Goal: Browse casually: Explore the website without a specific task or goal

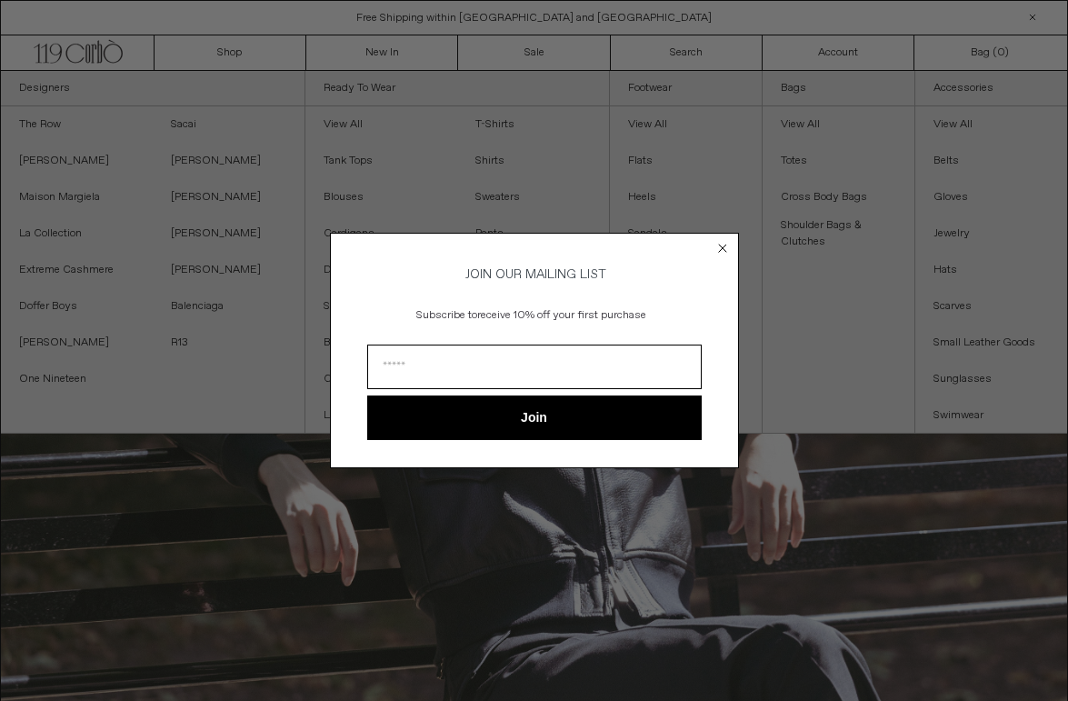
click at [723, 250] on circle "Close dialog" at bounding box center [721, 248] width 17 height 17
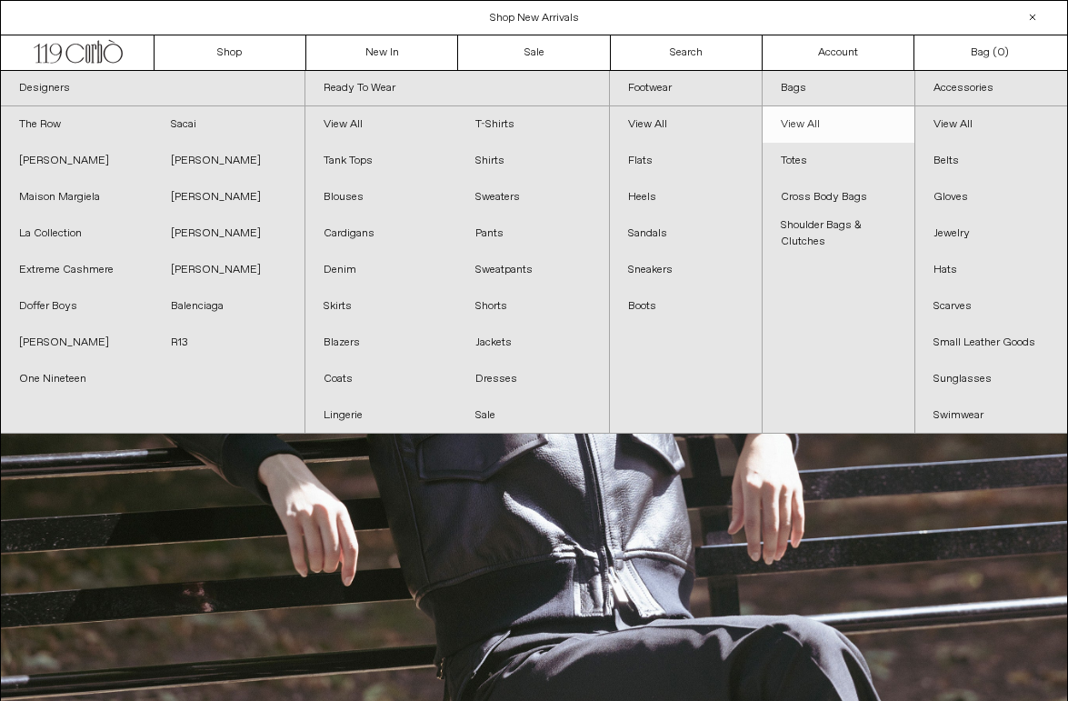
click at [800, 125] on link "View All" at bounding box center [839, 124] width 152 height 36
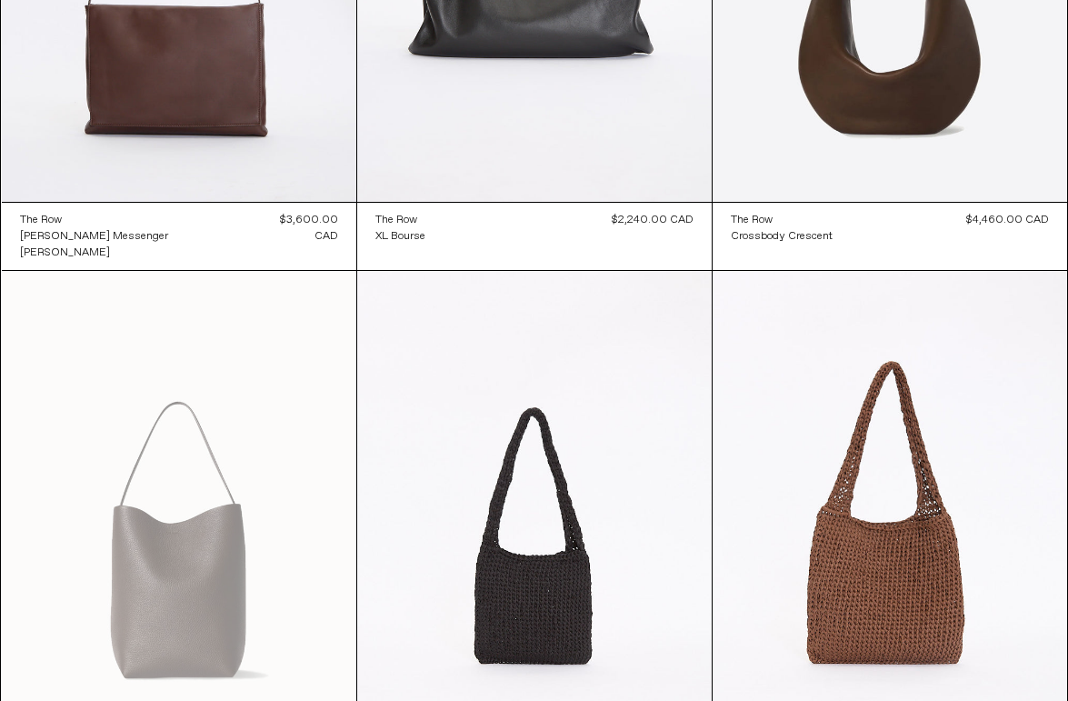
scroll to position [1038, 0]
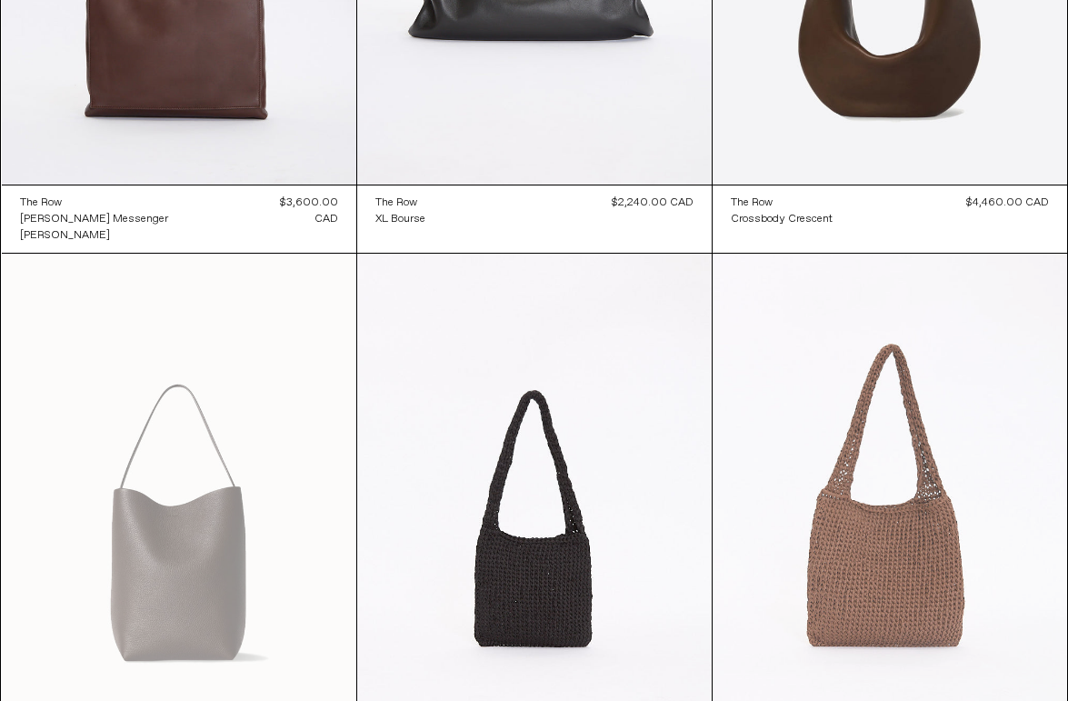
click at [885, 591] on at bounding box center [890, 520] width 354 height 532
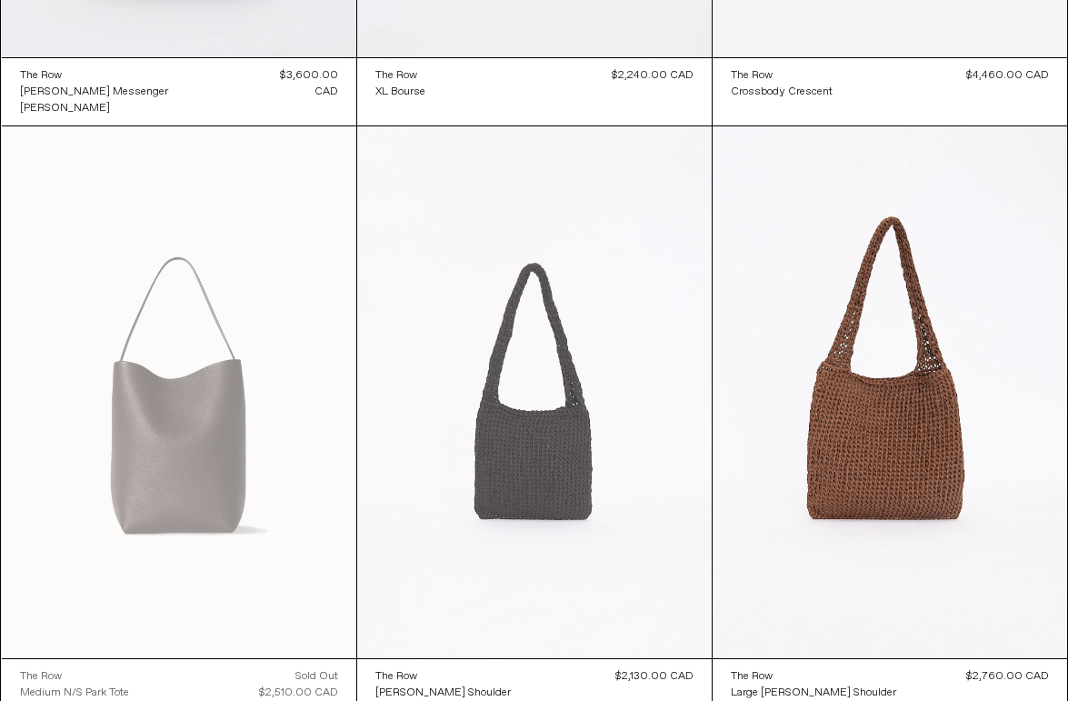
click at [489, 428] on at bounding box center [534, 392] width 354 height 532
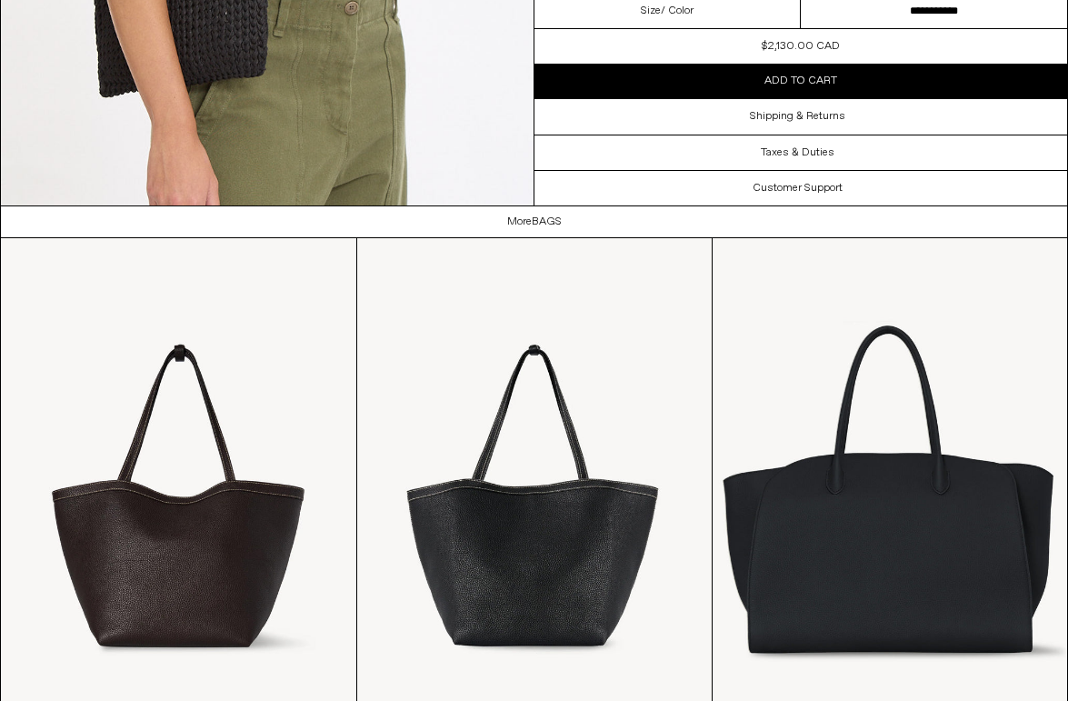
scroll to position [2581, 0]
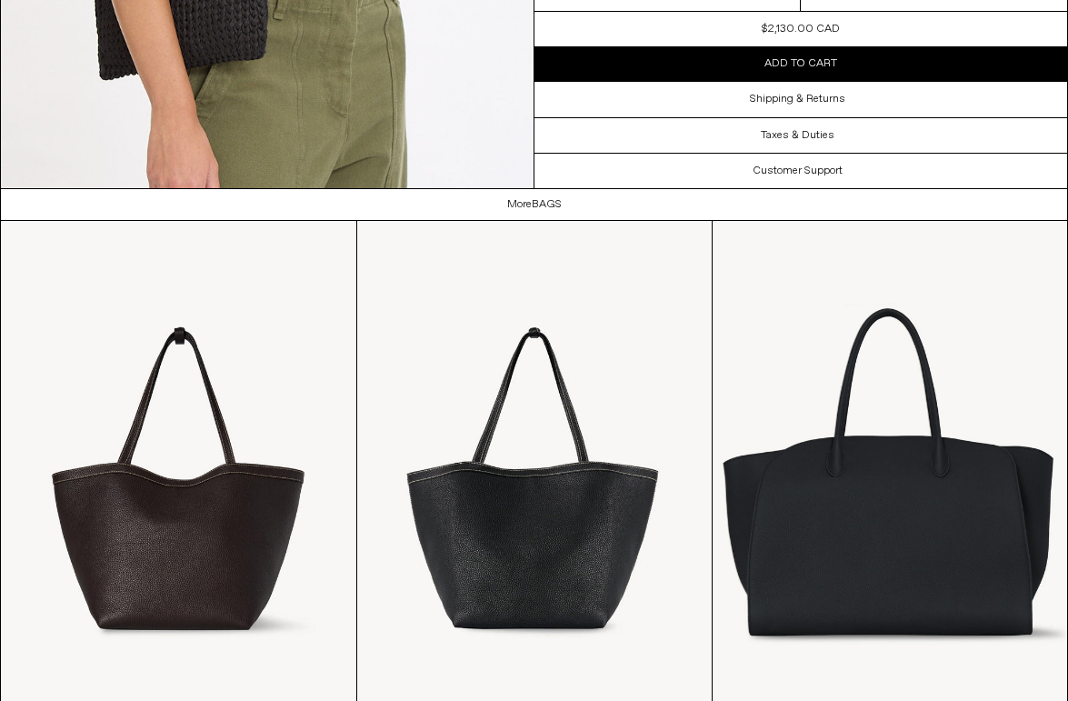
click at [319, 203] on div "More Collection: Bags" at bounding box center [534, 204] width 1068 height 31
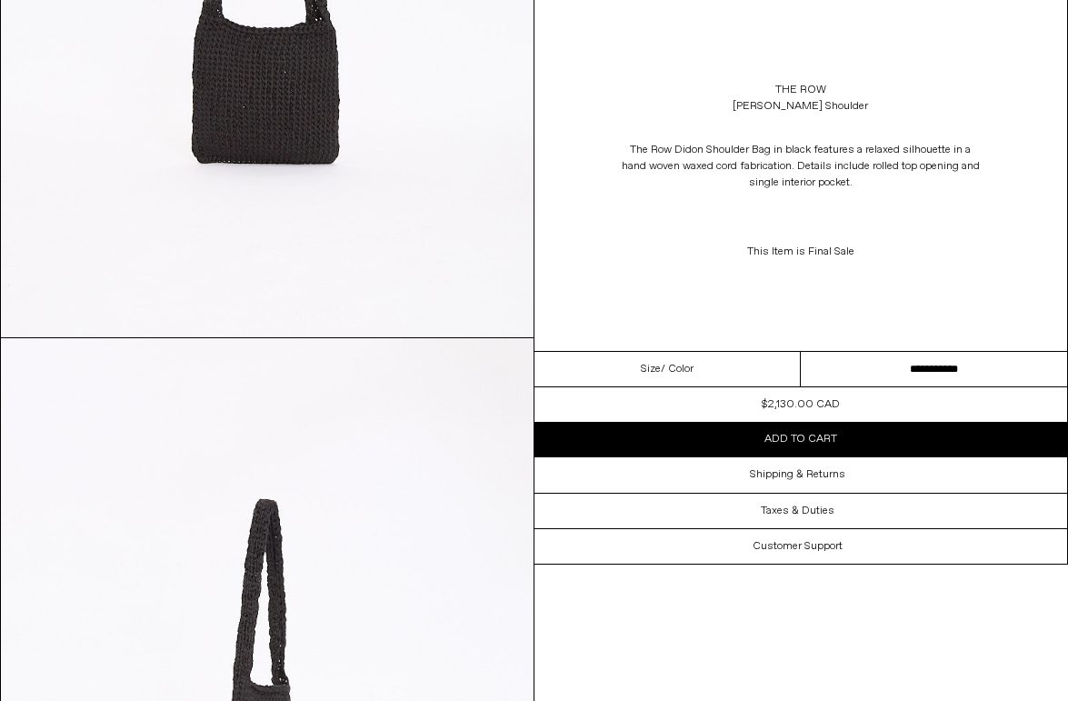
scroll to position [0, 0]
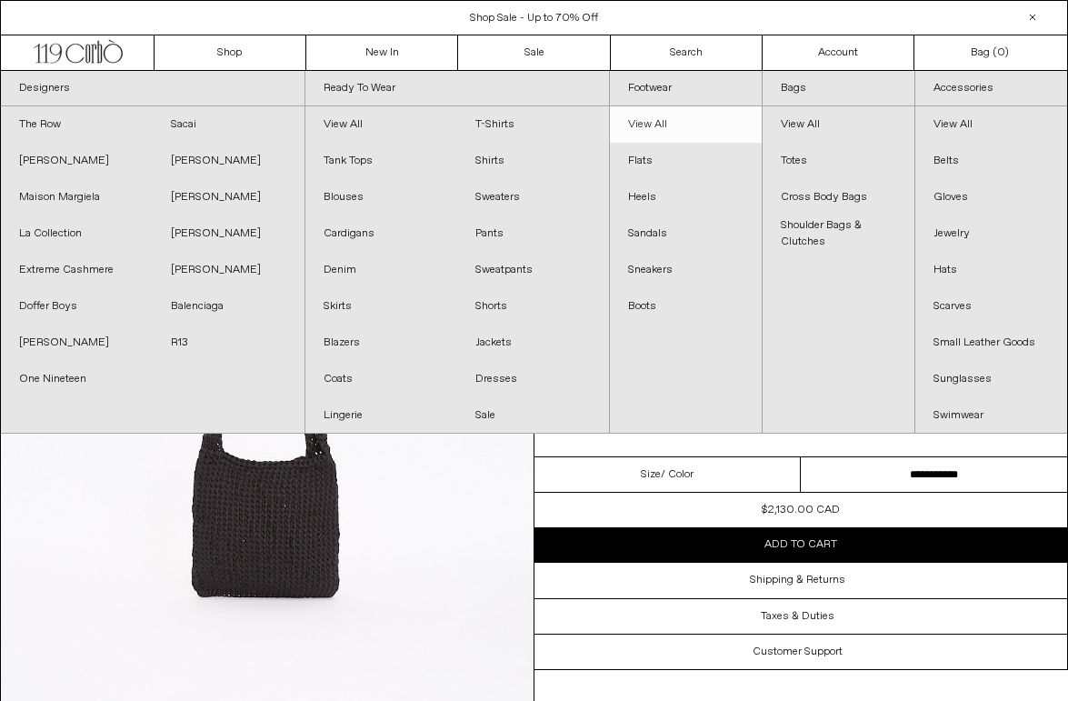
click at [665, 120] on link "View All" at bounding box center [686, 124] width 152 height 36
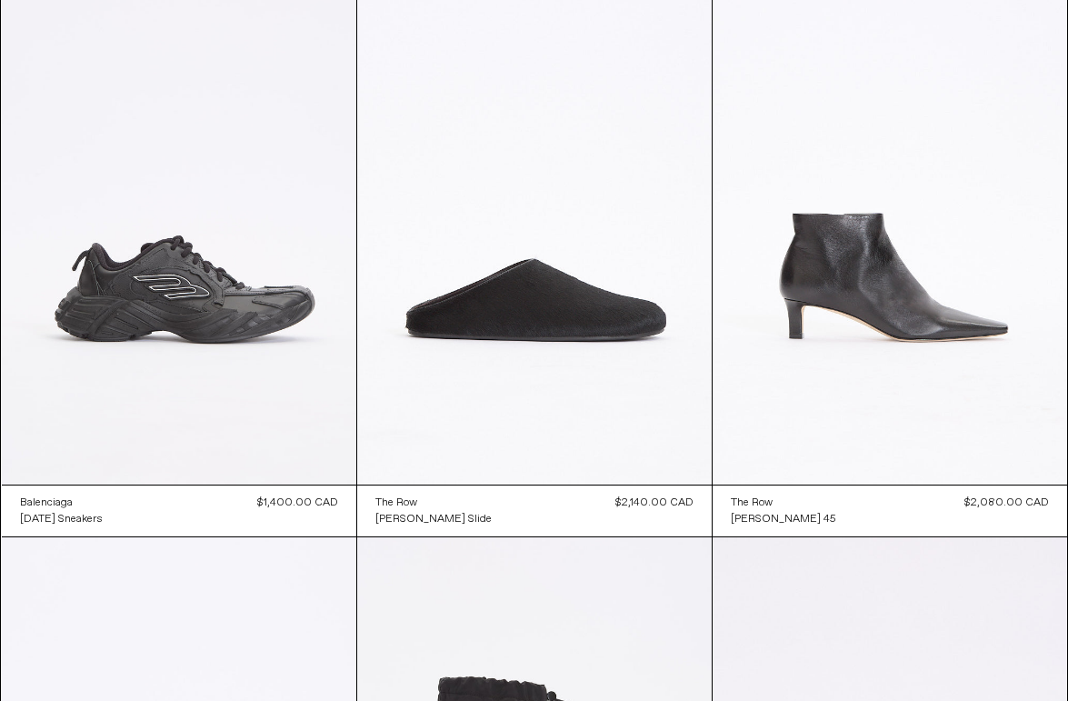
scroll to position [739, 0]
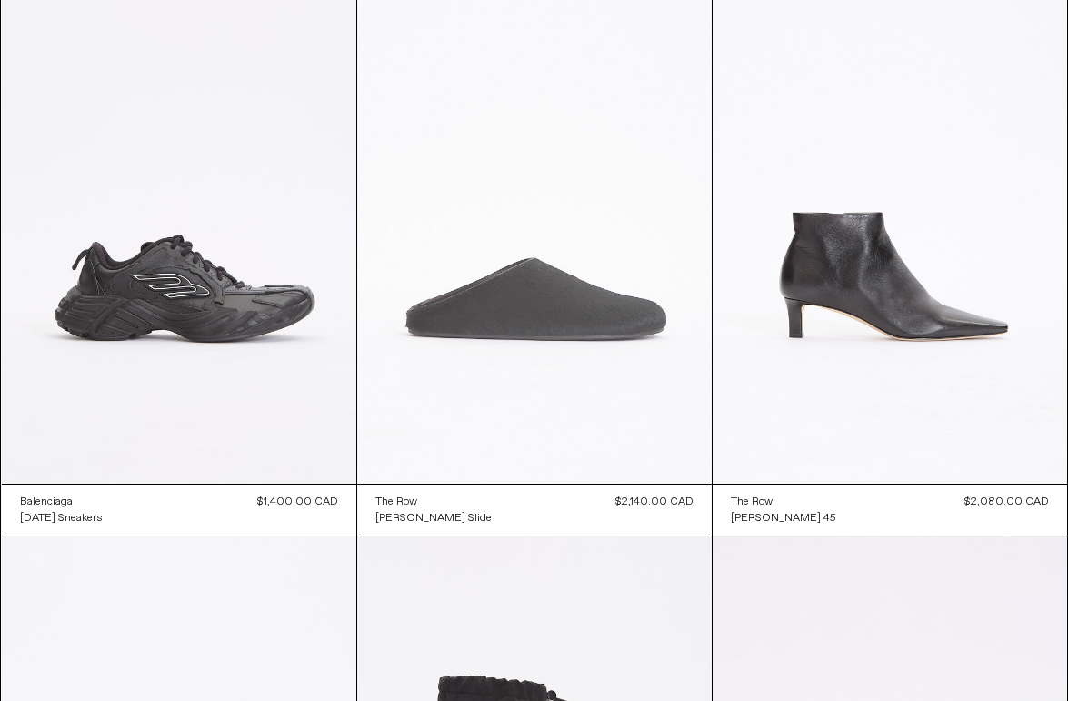
click at [467, 387] on at bounding box center [534, 218] width 354 height 532
